Goal: Information Seeking & Learning: Check status

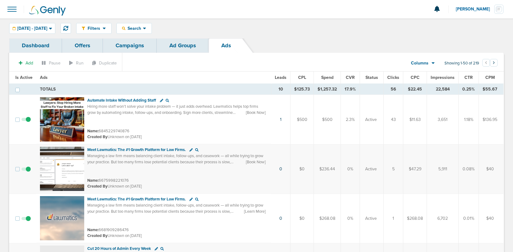
click at [54, 44] on link "Dashboard" at bounding box center [35, 45] width 53 height 14
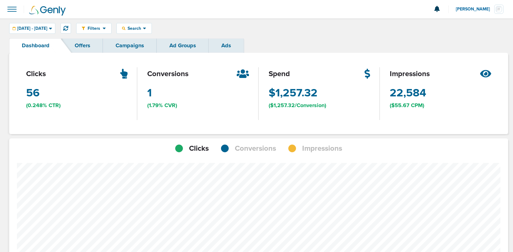
scroll to position [306741, 306725]
click at [47, 29] on span "[DATE] - [DATE]" at bounding box center [32, 28] width 30 height 4
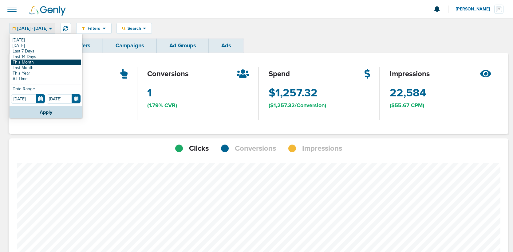
click at [42, 61] on link "This Month" at bounding box center [46, 63] width 70 height 6
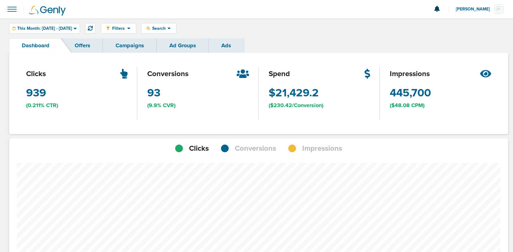
click at [95, 44] on link "Offers" at bounding box center [82, 45] width 41 height 14
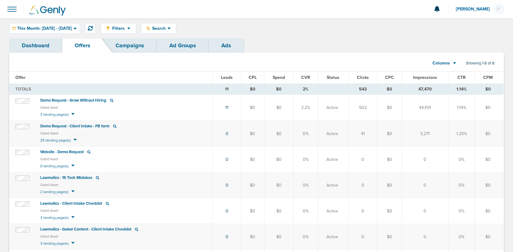
click at [119, 45] on link "Campaigns" at bounding box center [130, 45] width 54 height 14
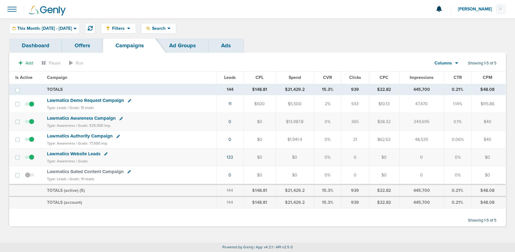
click at [191, 47] on link "Ad Groups" at bounding box center [183, 45] width 52 height 14
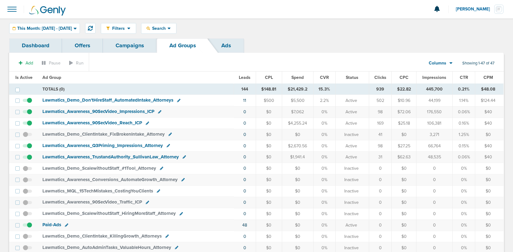
click at [221, 49] on link "Ads" at bounding box center [226, 45] width 35 height 14
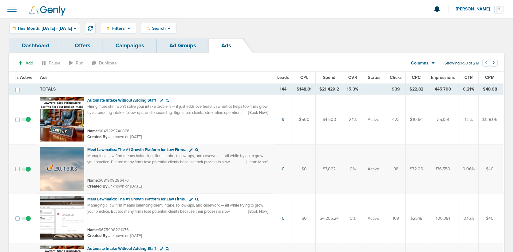
click at [87, 44] on link "Offers" at bounding box center [82, 45] width 41 height 14
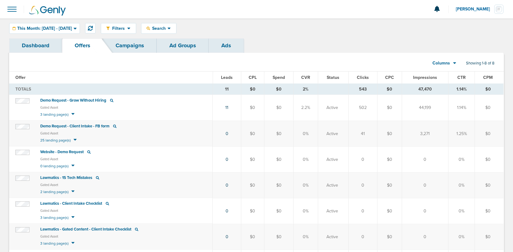
click at [120, 46] on link "Campaigns" at bounding box center [130, 45] width 54 height 14
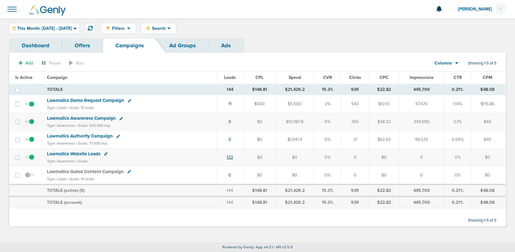
click at [231, 156] on link "133" at bounding box center [230, 157] width 6 height 5
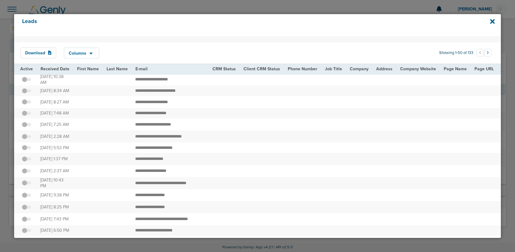
scroll to position [1, 0]
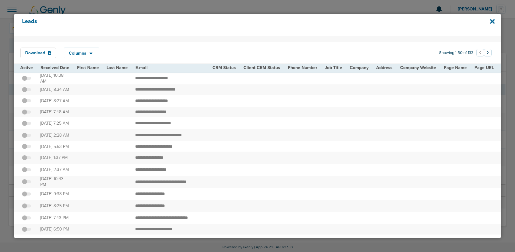
click at [403, 188] on td at bounding box center [419, 182] width 44 height 12
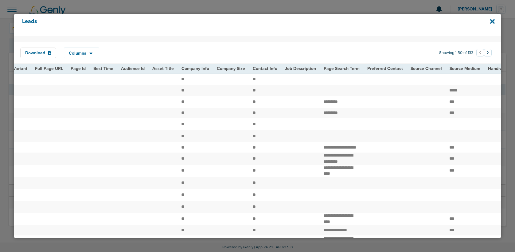
scroll to position [0, 0]
